Goal: Task Accomplishment & Management: Manage account settings

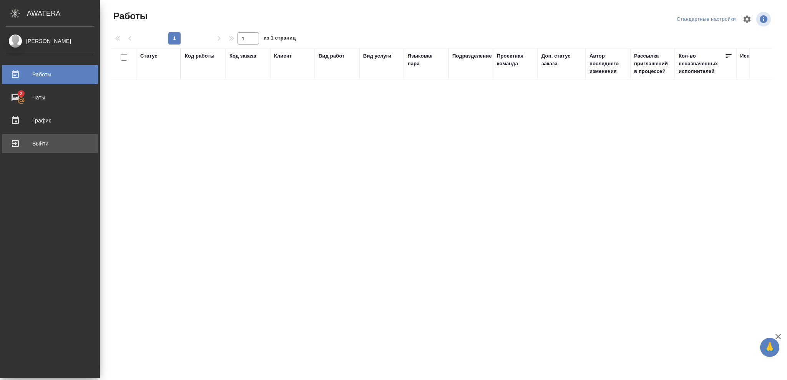
click at [40, 143] on div "Выйти" at bounding box center [50, 144] width 88 height 12
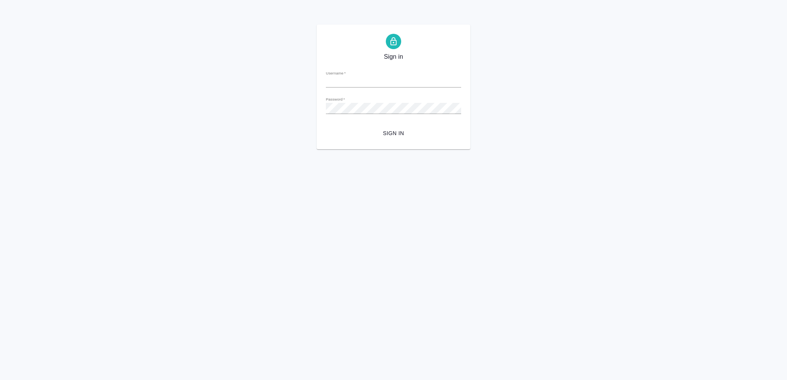
type input "[EMAIL_ADDRESS][DOMAIN_NAME]"
click at [399, 136] on span "Sign in" at bounding box center [393, 134] width 123 height 10
